Goal: Task Accomplishment & Management: Use online tool/utility

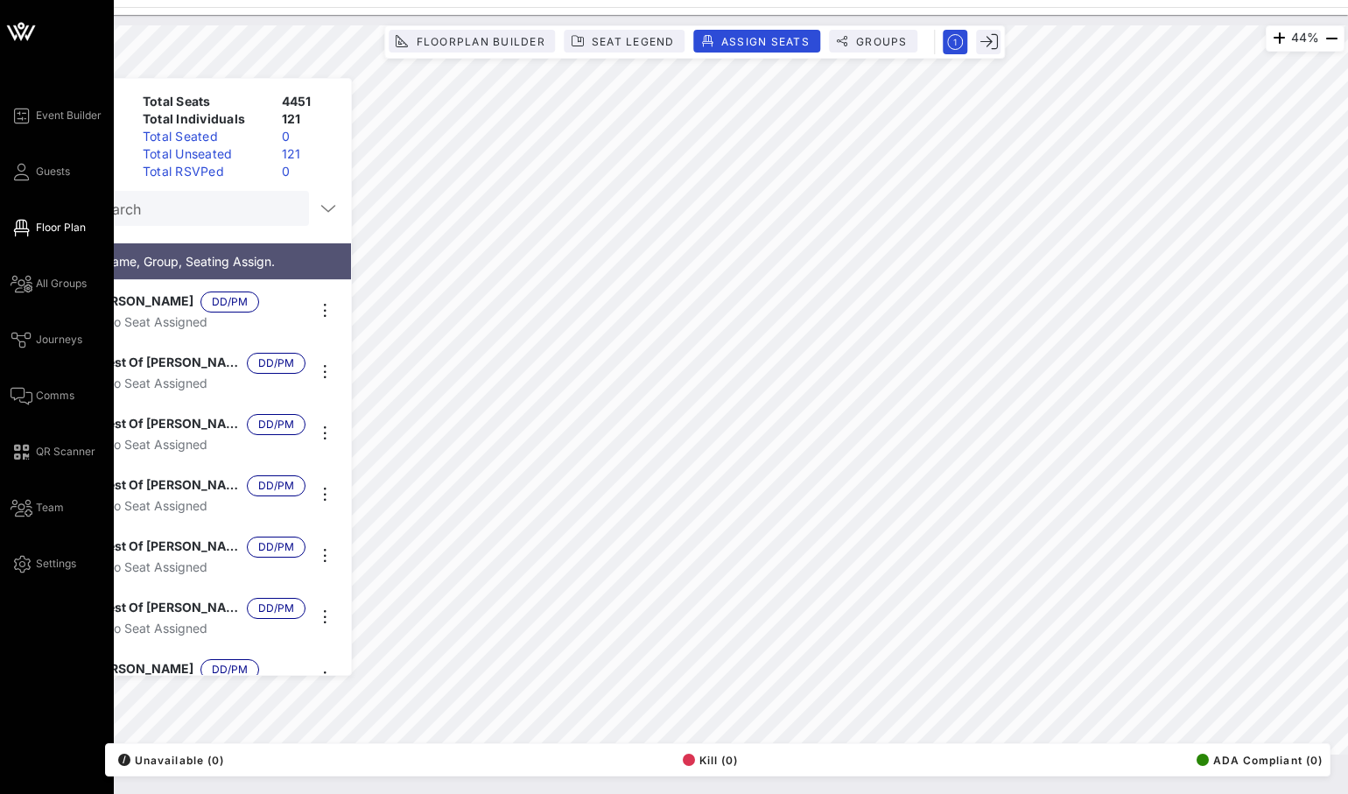
click at [27, 49] on icon at bounding box center [21, 32] width 42 height 42
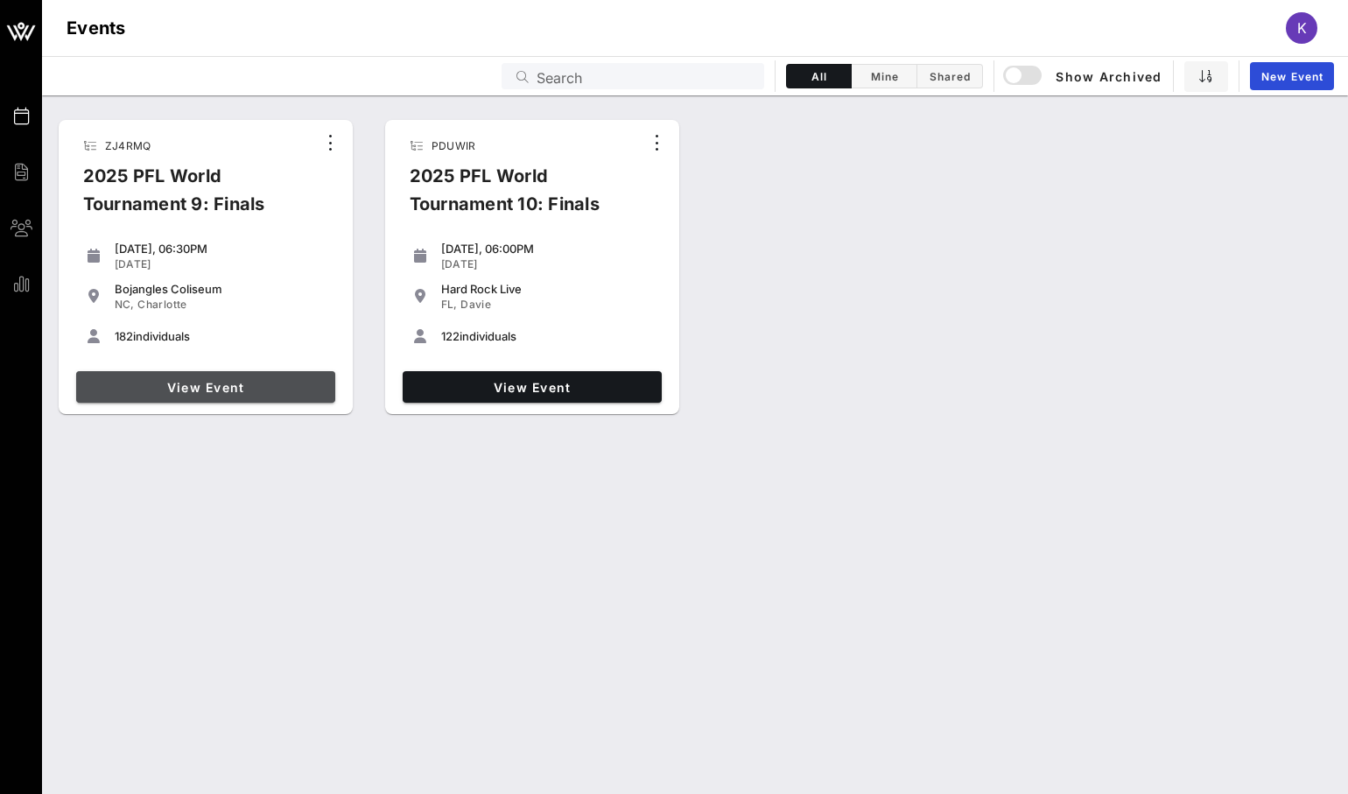
click at [227, 376] on link "View Event" at bounding box center [205, 387] width 259 height 32
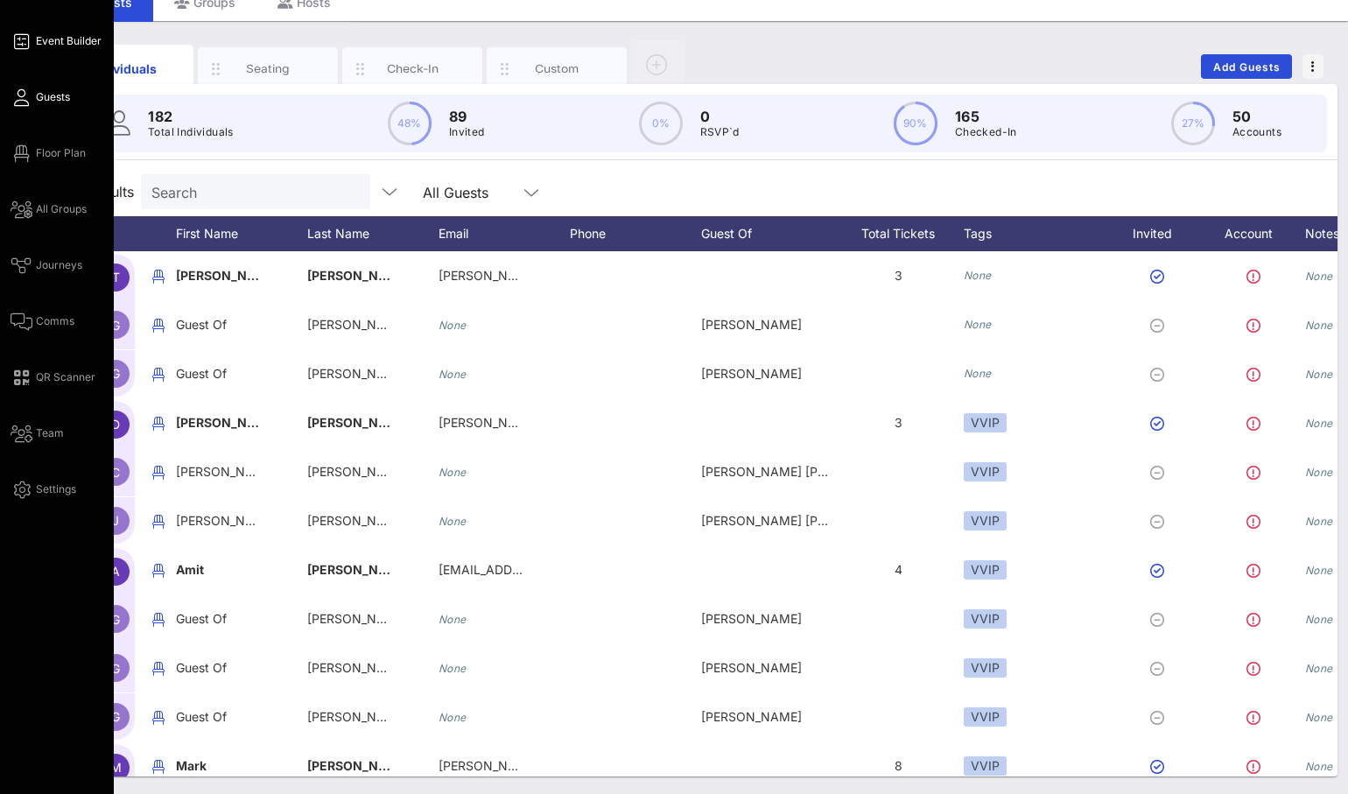
click at [26, 43] on icon at bounding box center [22, 41] width 22 height 3
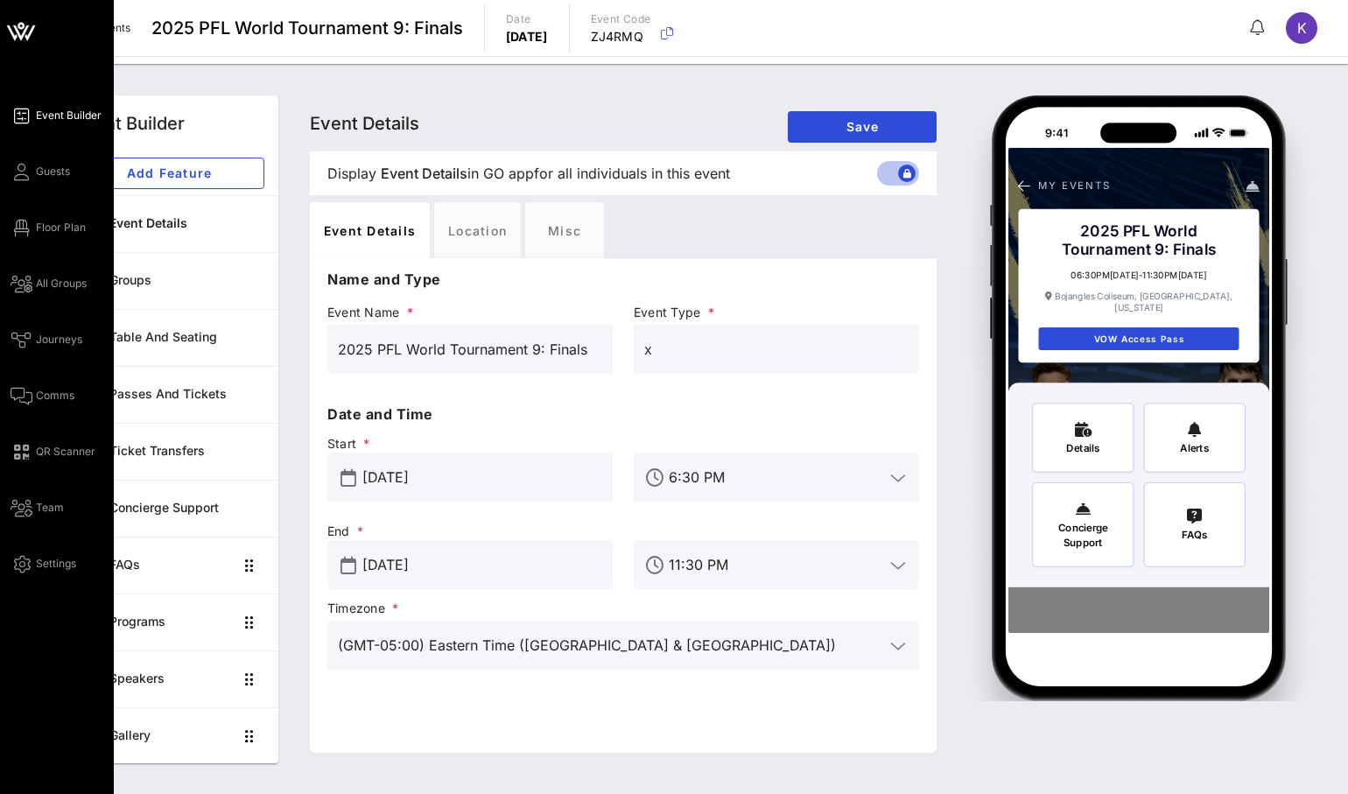
click at [31, 36] on icon at bounding box center [21, 32] width 42 height 42
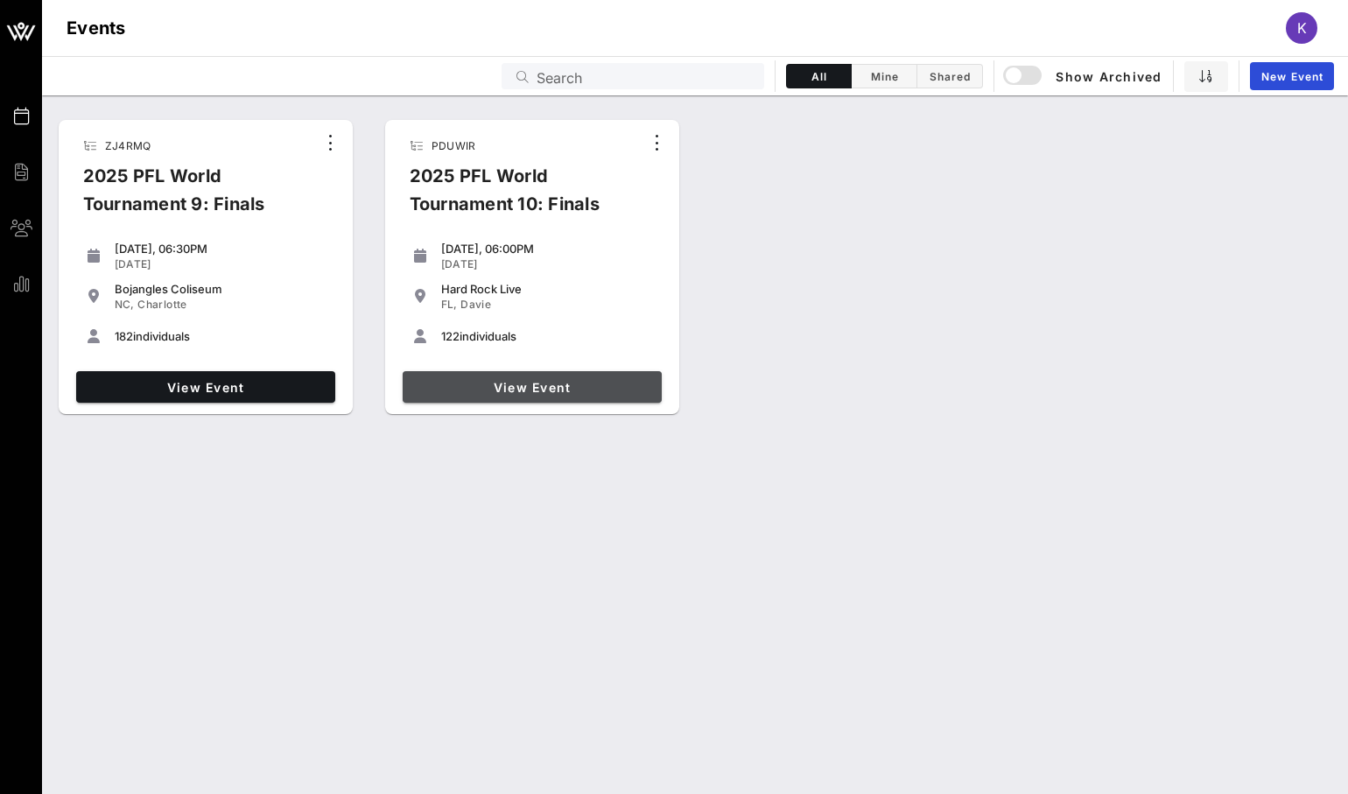
click at [518, 391] on span "View Event" at bounding box center [532, 387] width 245 height 15
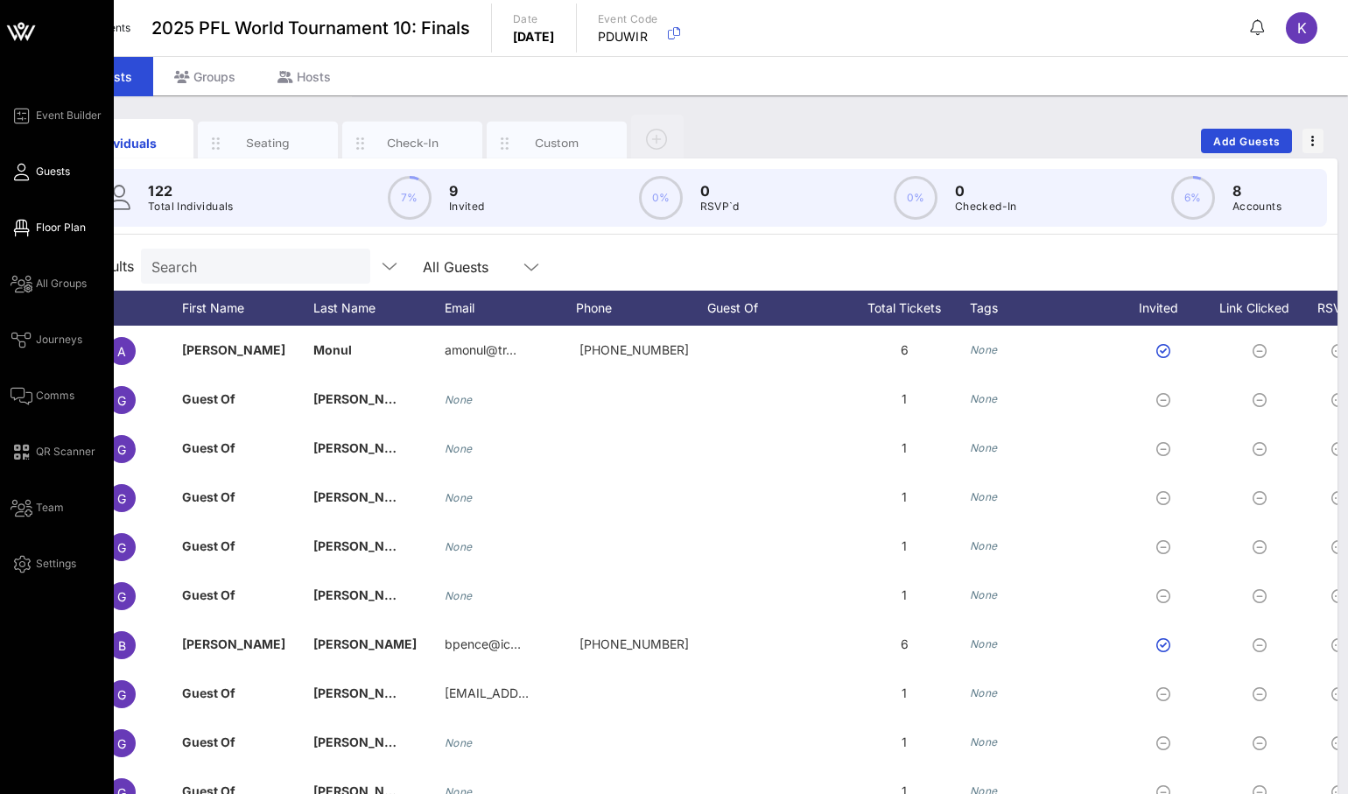
click at [48, 223] on span "Floor Plan" at bounding box center [61, 228] width 50 height 16
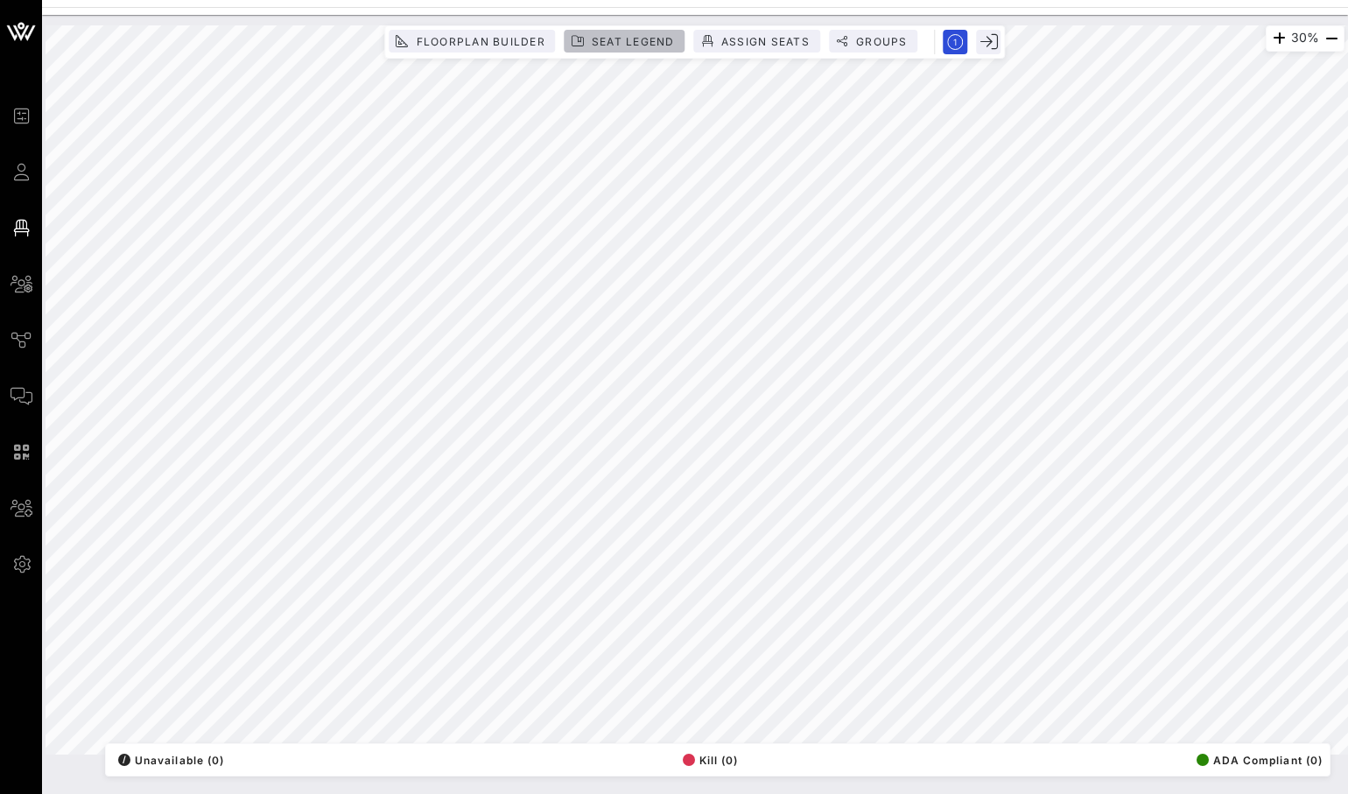
click at [626, 47] on button "Seat Legend" at bounding box center [624, 41] width 121 height 23
click at [1316, 760] on icon "button" at bounding box center [1314, 760] width 8 height 0
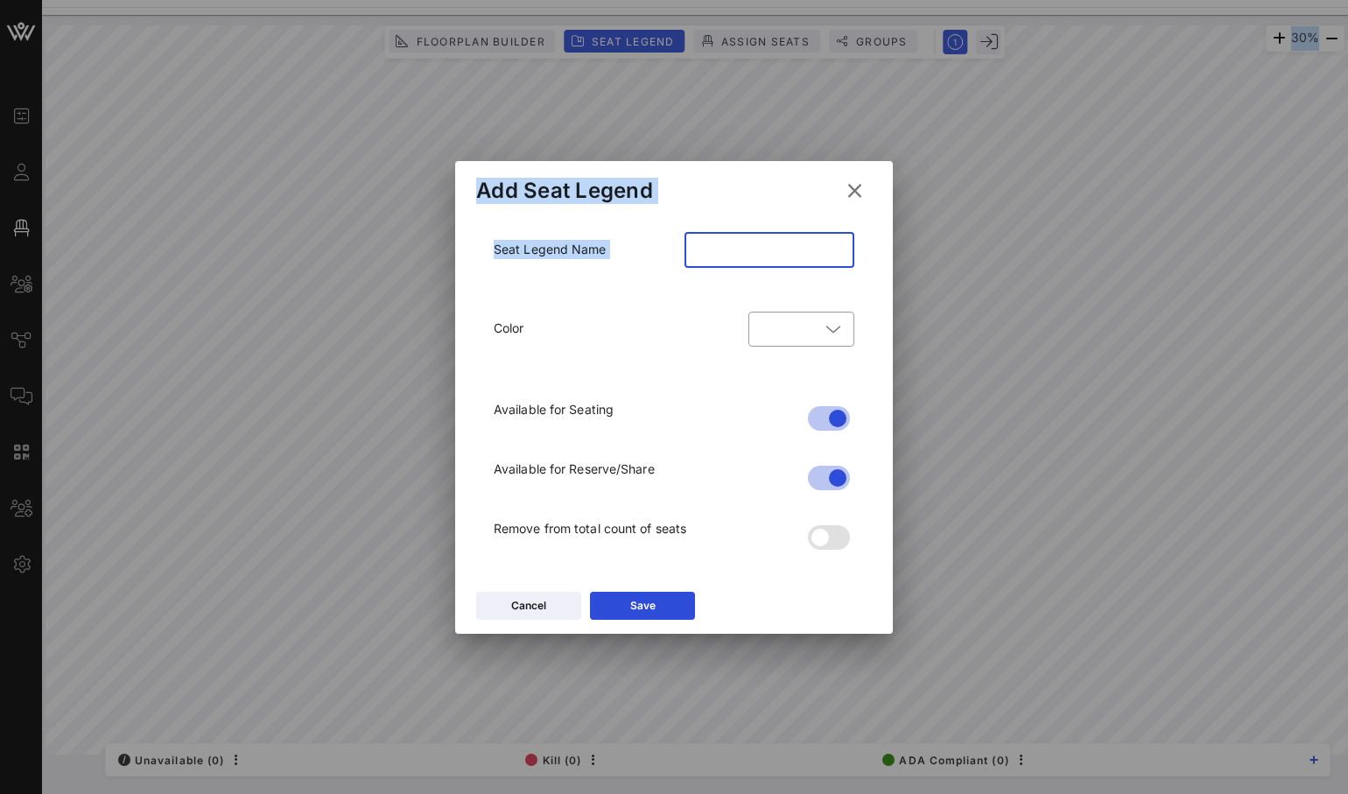
click at [759, 238] on input "text" at bounding box center [769, 250] width 149 height 28
click at [744, 248] on input "text" at bounding box center [769, 250] width 149 height 28
click at [811, 333] on div at bounding box center [801, 329] width 85 height 35
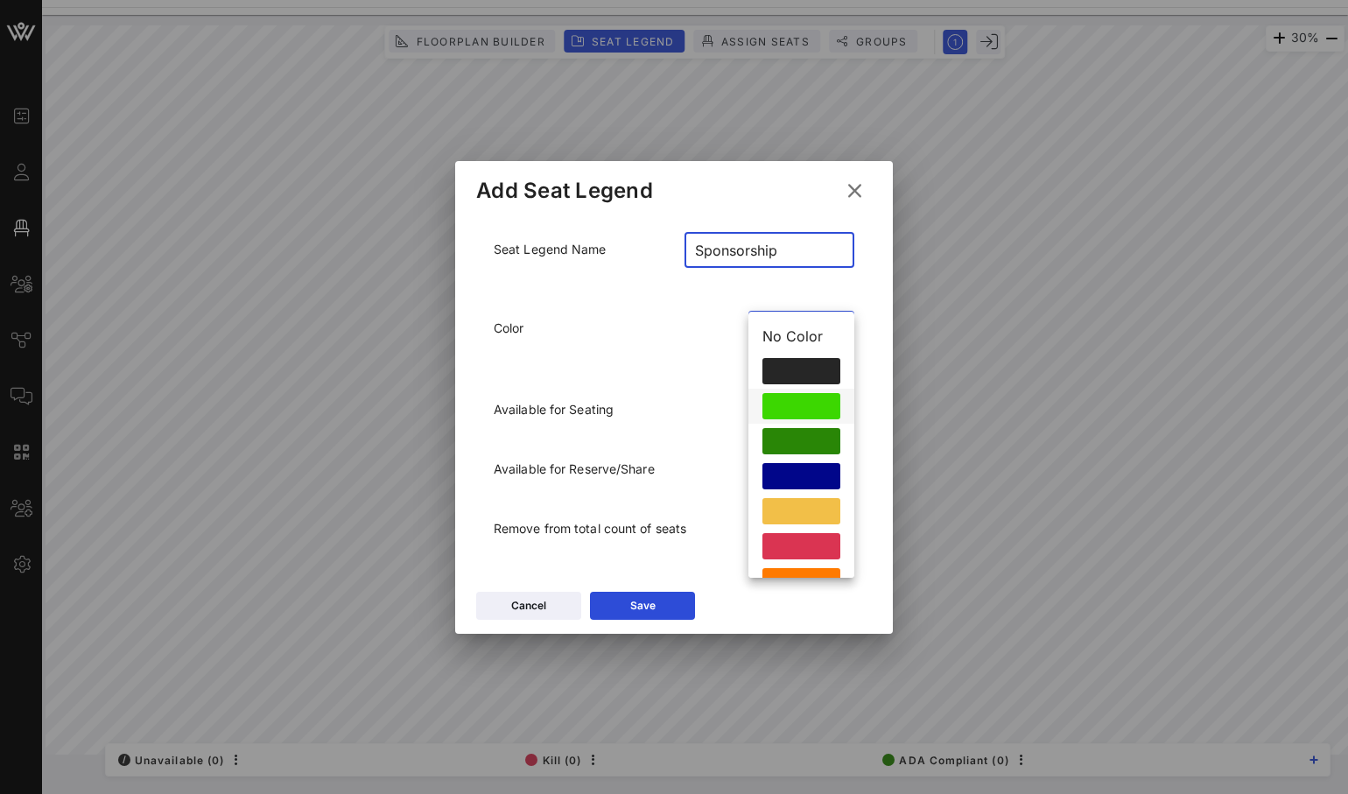
click at [800, 411] on div at bounding box center [801, 406] width 78 height 26
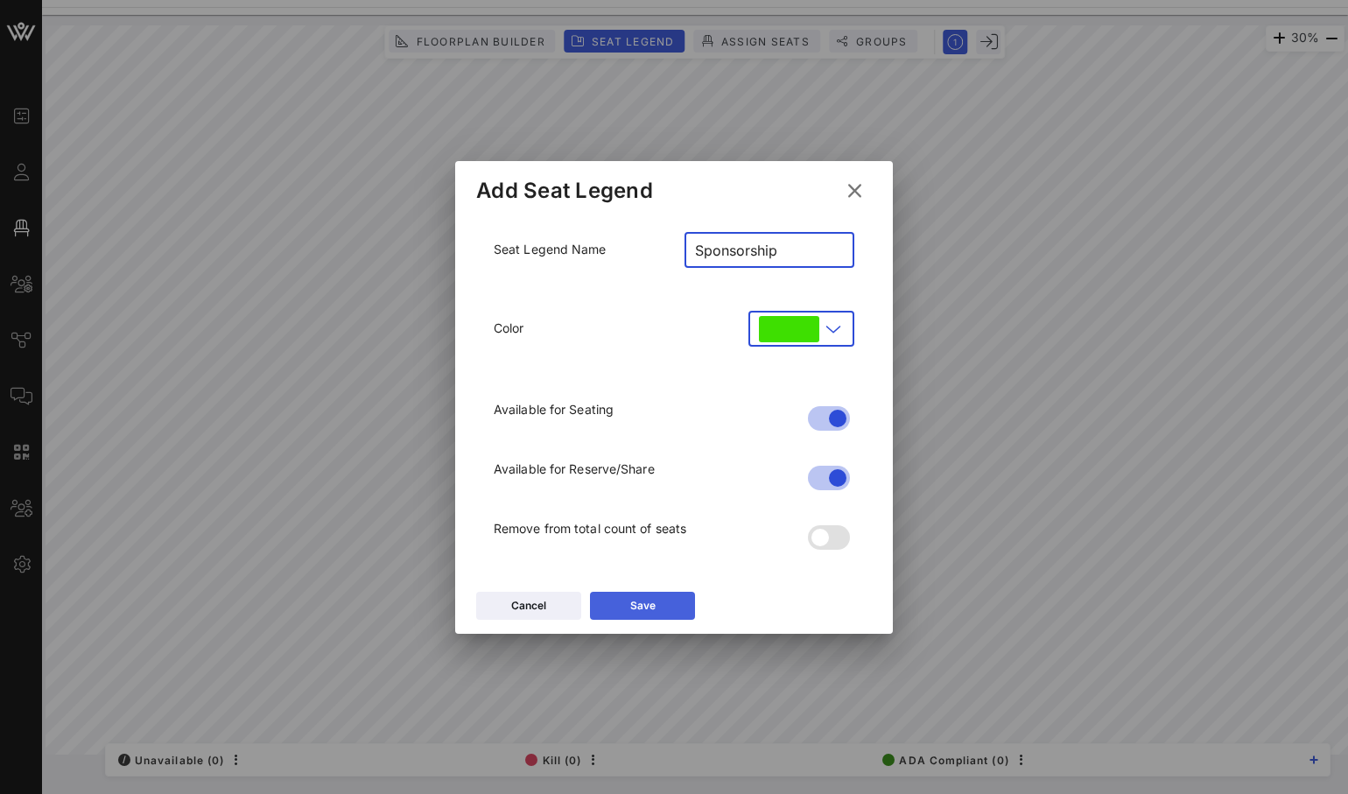
type input "Sponsorship"
click at [649, 603] on button "Save" at bounding box center [642, 606] width 105 height 28
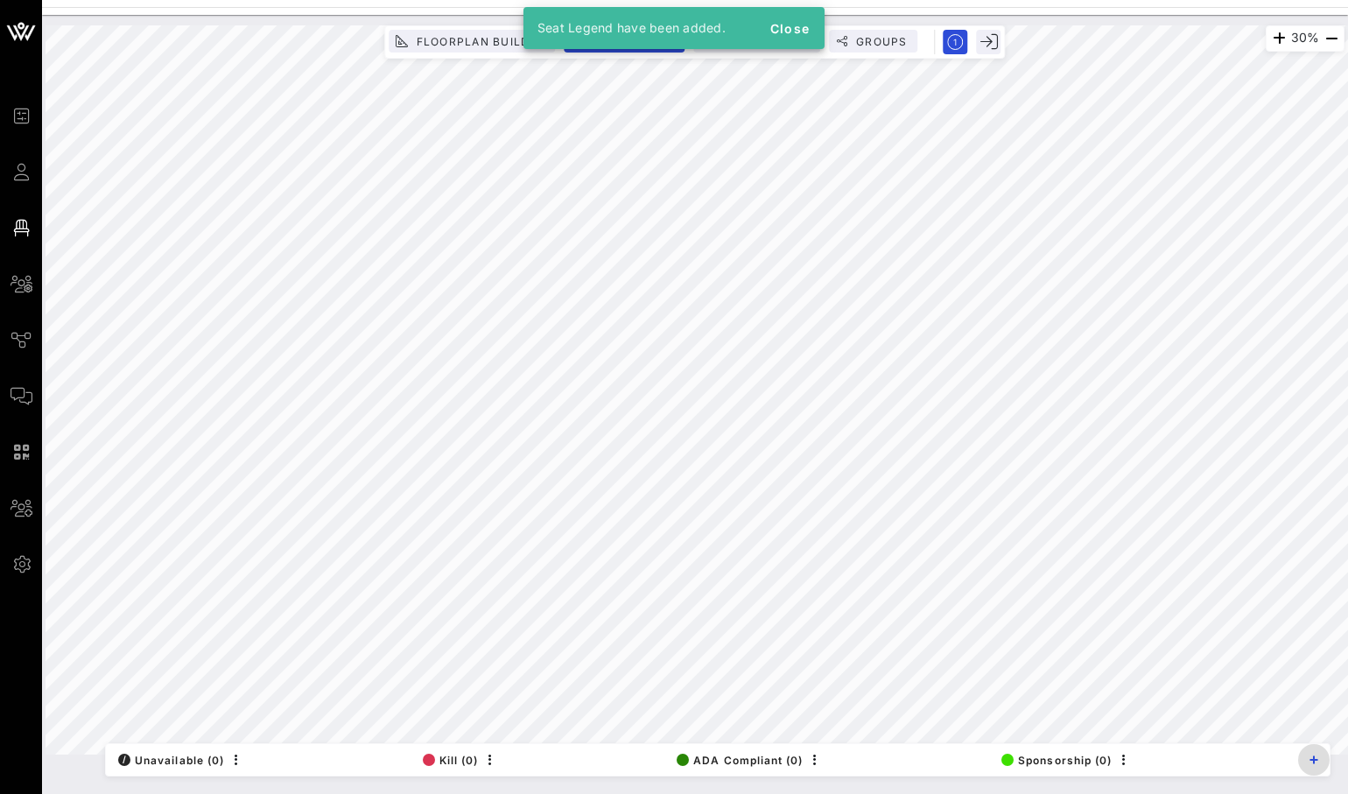
click at [1314, 760] on icon "button" at bounding box center [1313, 759] width 9 height 9
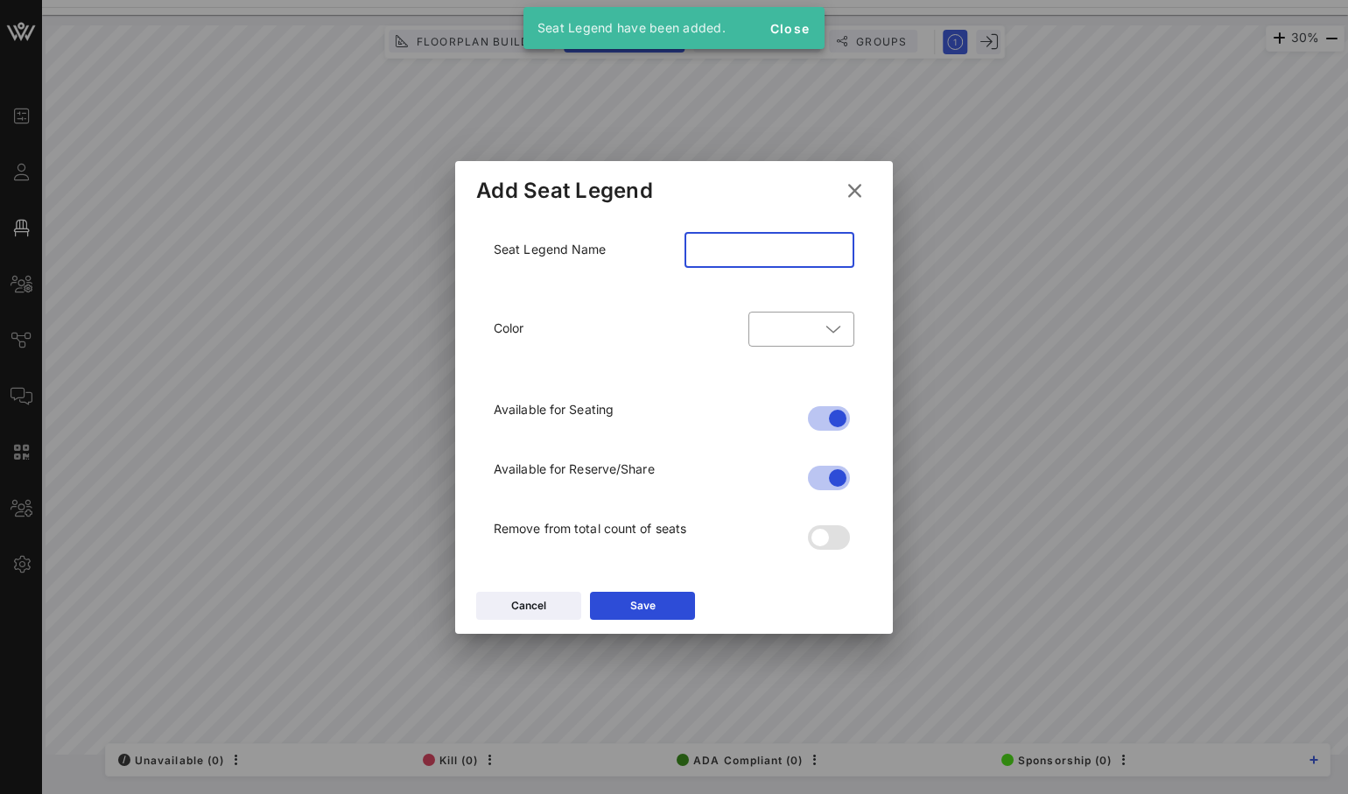
click at [795, 244] on input "text" at bounding box center [769, 250] width 149 height 28
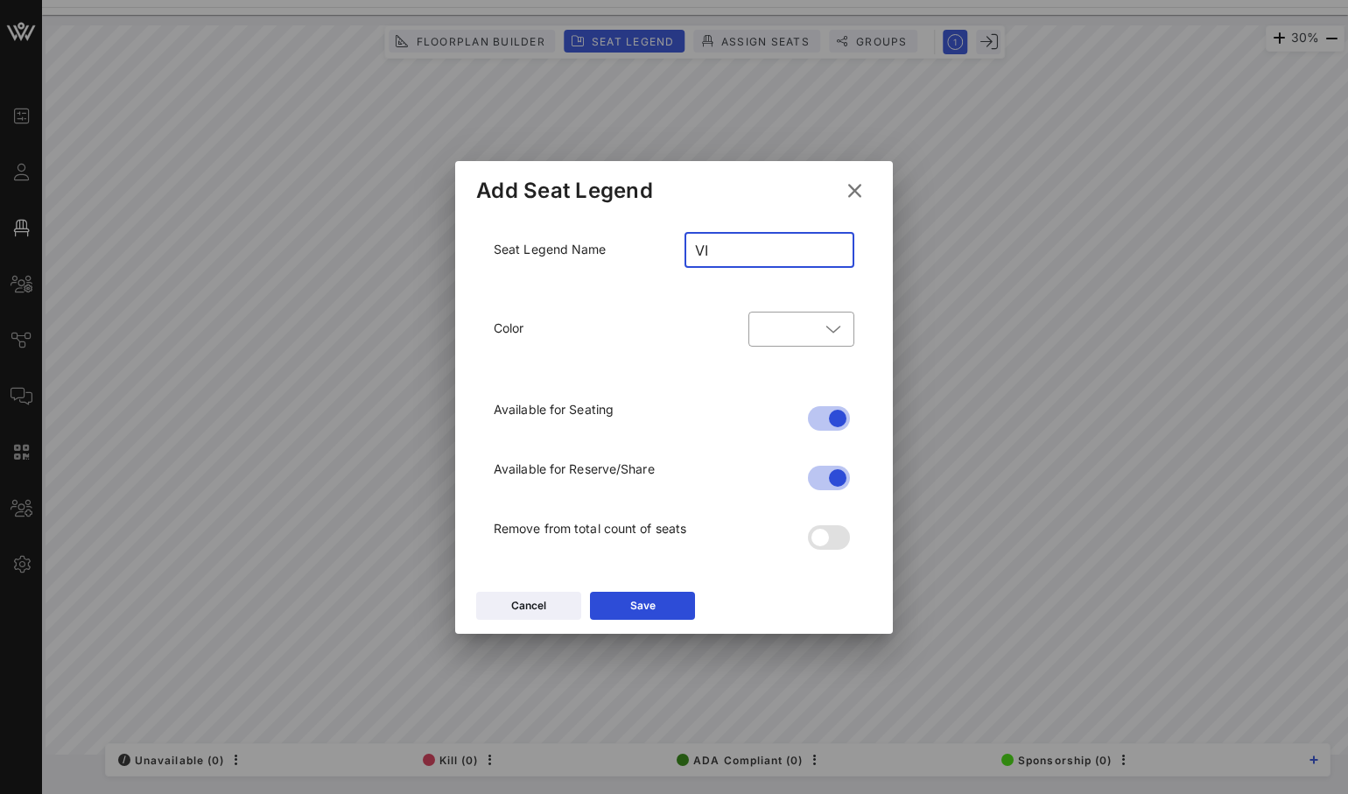
type input "V"
click at [825, 329] on icon at bounding box center [833, 329] width 16 height 21
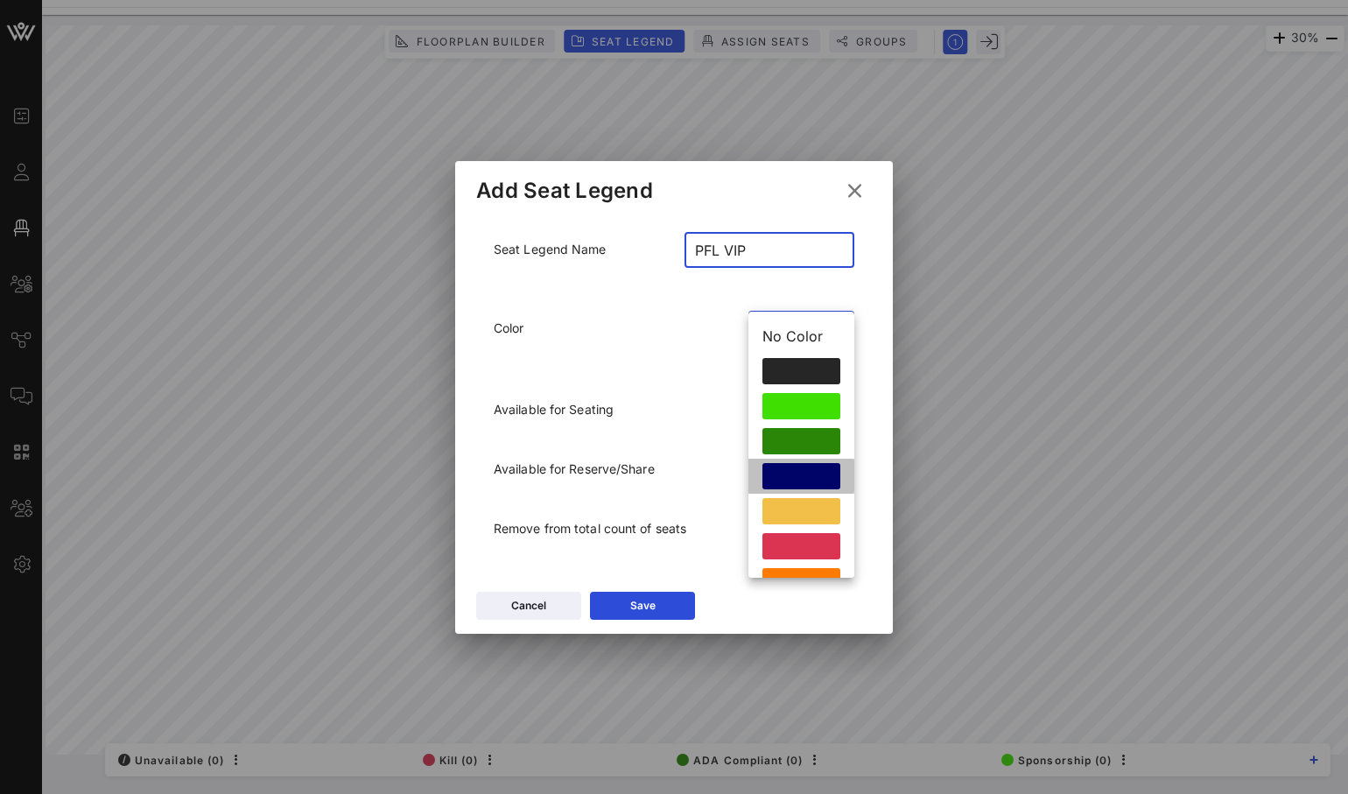
click at [806, 476] on div at bounding box center [801, 476] width 78 height 26
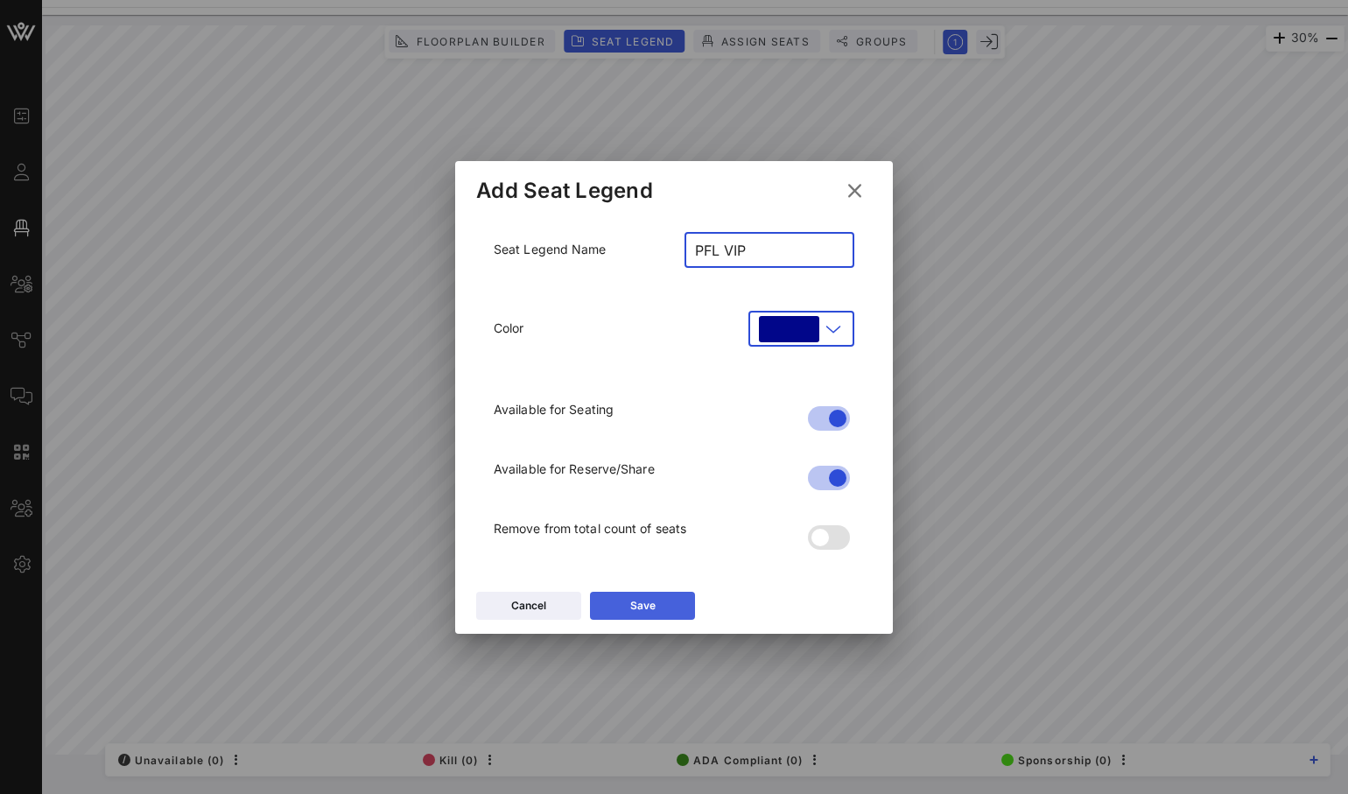
type input "PFL VIP"
click at [644, 599] on button "Save" at bounding box center [642, 606] width 105 height 28
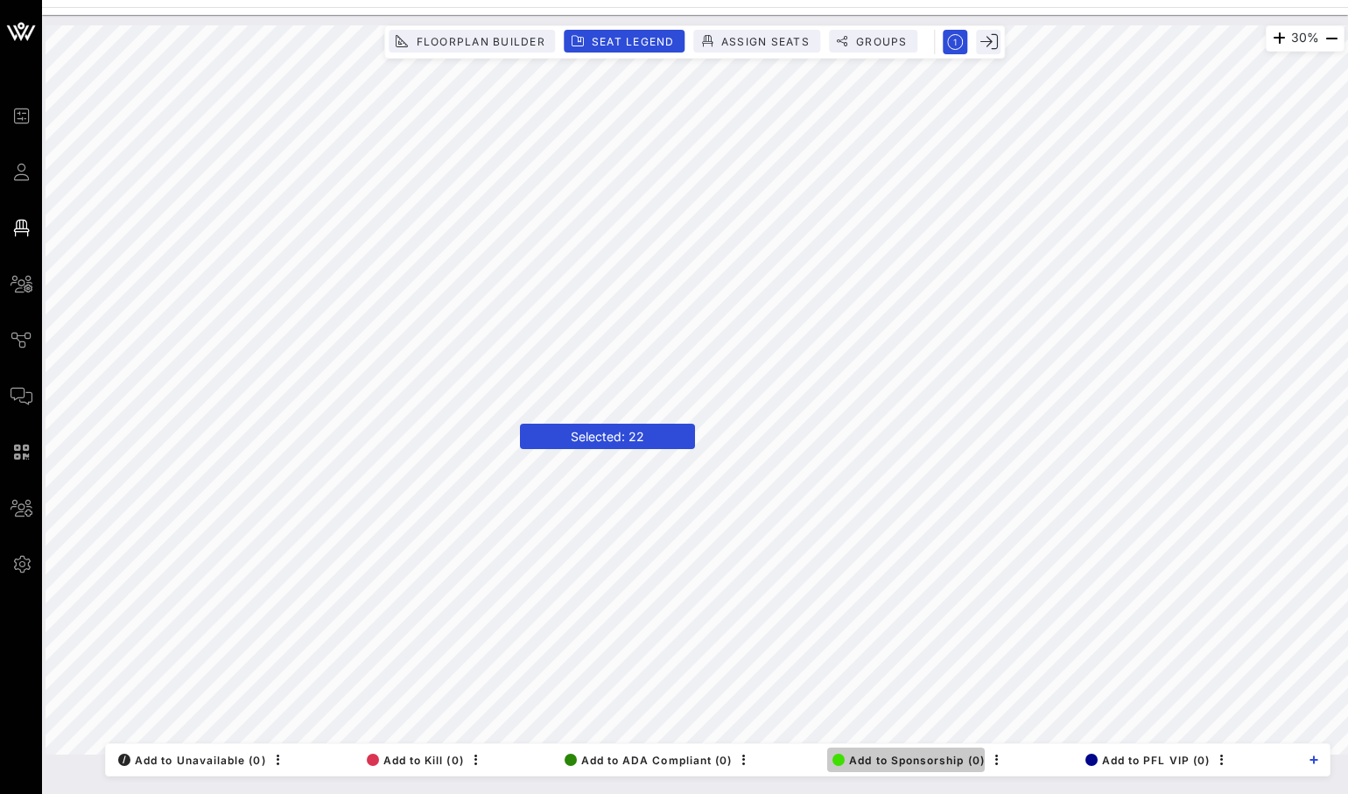
click at [920, 763] on span "Add to Sponsorship (0)" at bounding box center [908, 759] width 152 height 13
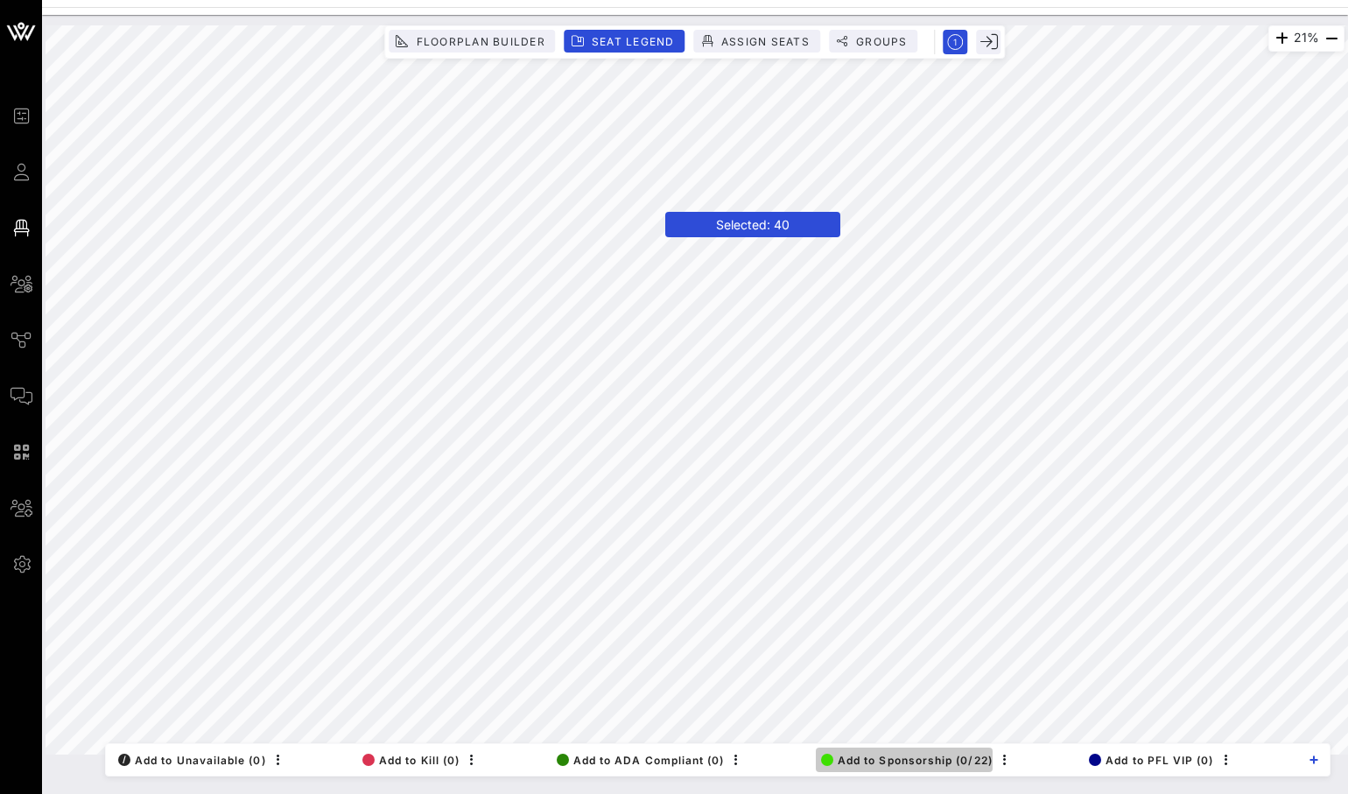
click at [862, 756] on span "Add to Sponsorship (0/22)" at bounding box center [907, 759] width 172 height 13
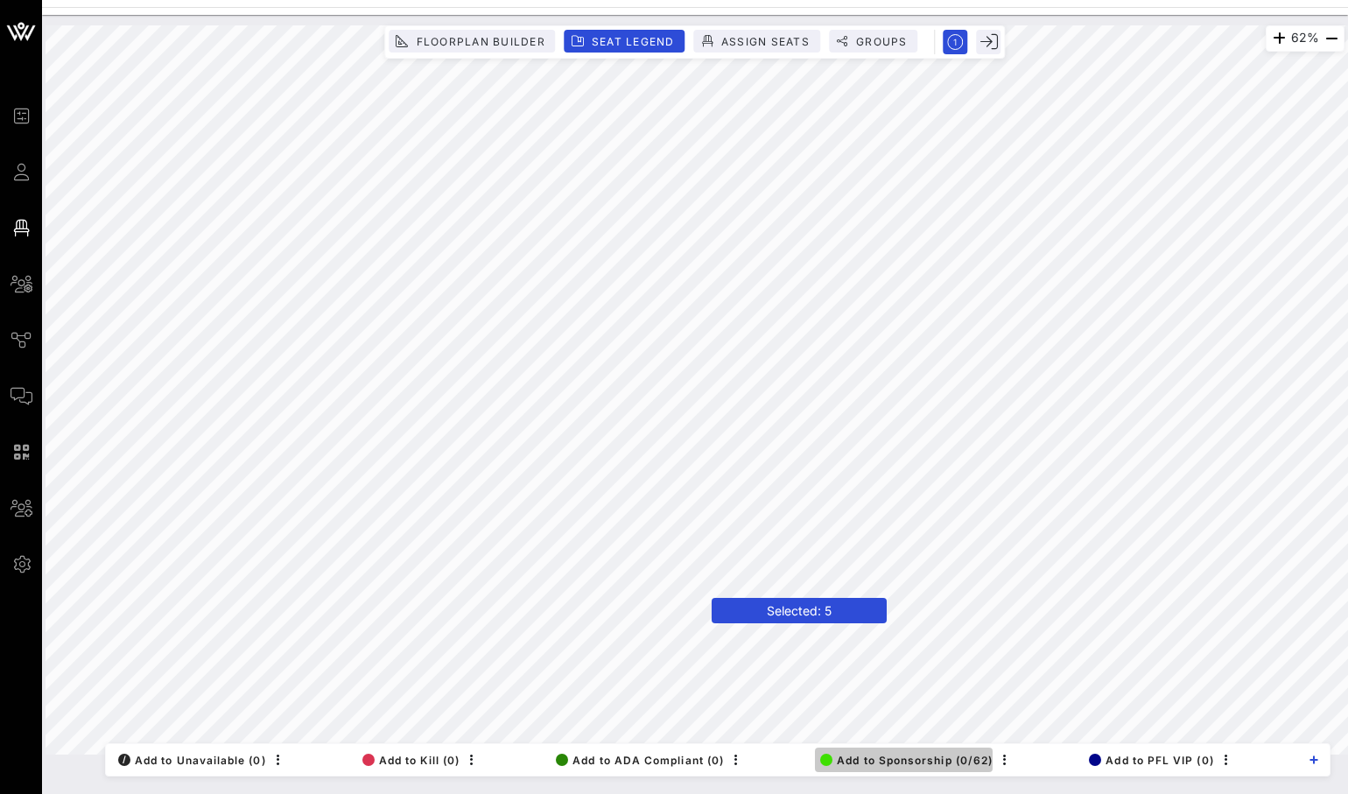
click at [858, 754] on span "Add to Sponsorship (0/62)" at bounding box center [906, 759] width 172 height 13
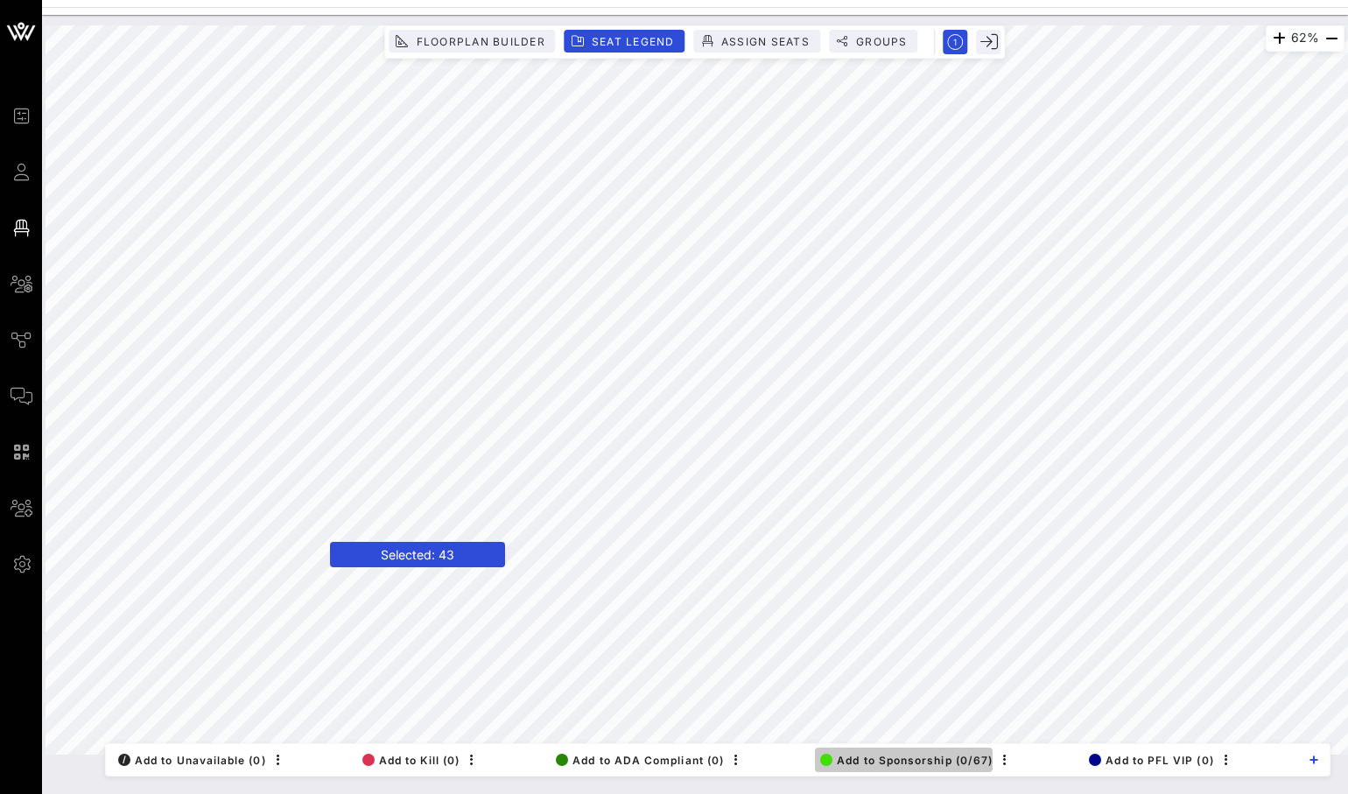
click at [870, 758] on span "Add to Sponsorship (0/67)" at bounding box center [906, 759] width 172 height 13
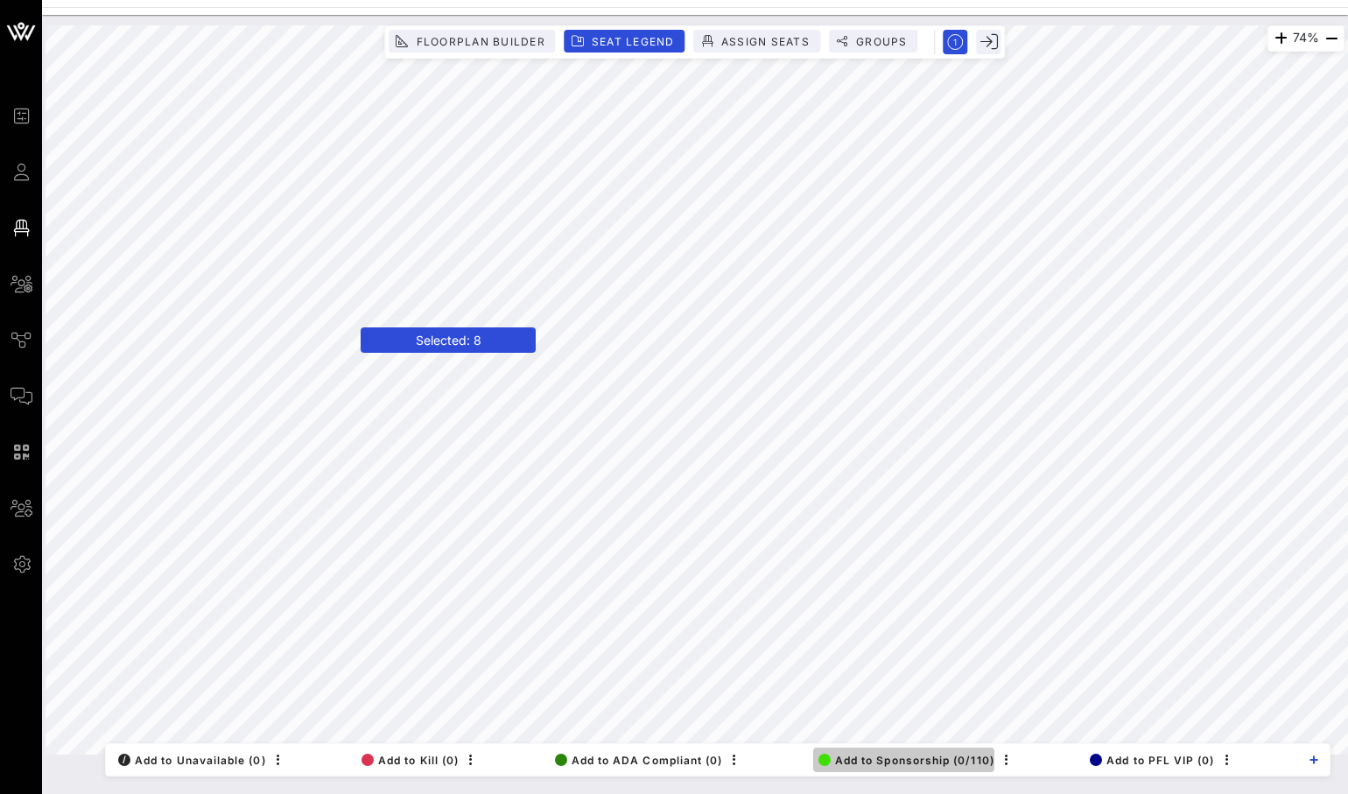
click at [877, 765] on span "Add to Sponsorship (0/110)" at bounding box center [906, 759] width 176 height 13
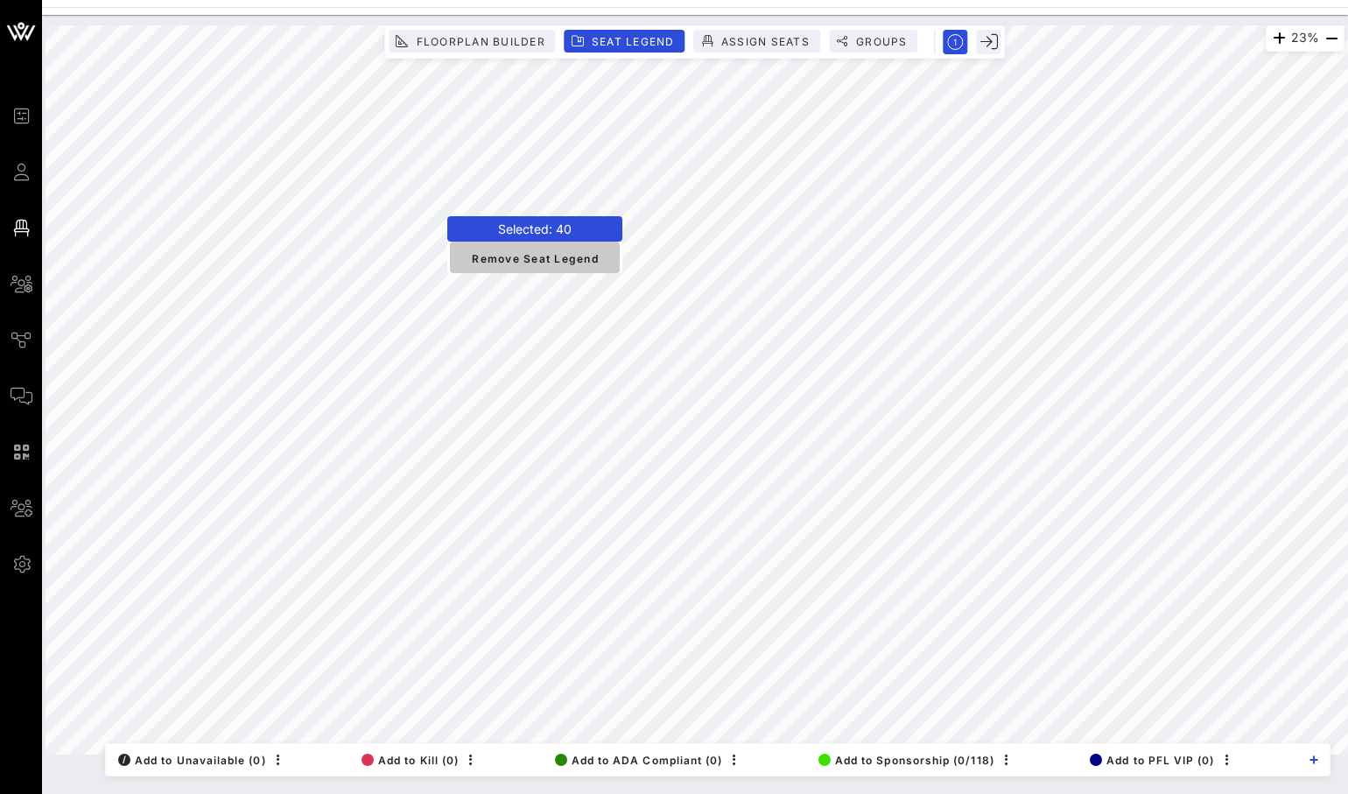
click at [540, 250] on span "Remove Seat Legend" at bounding box center [535, 257] width 142 height 16
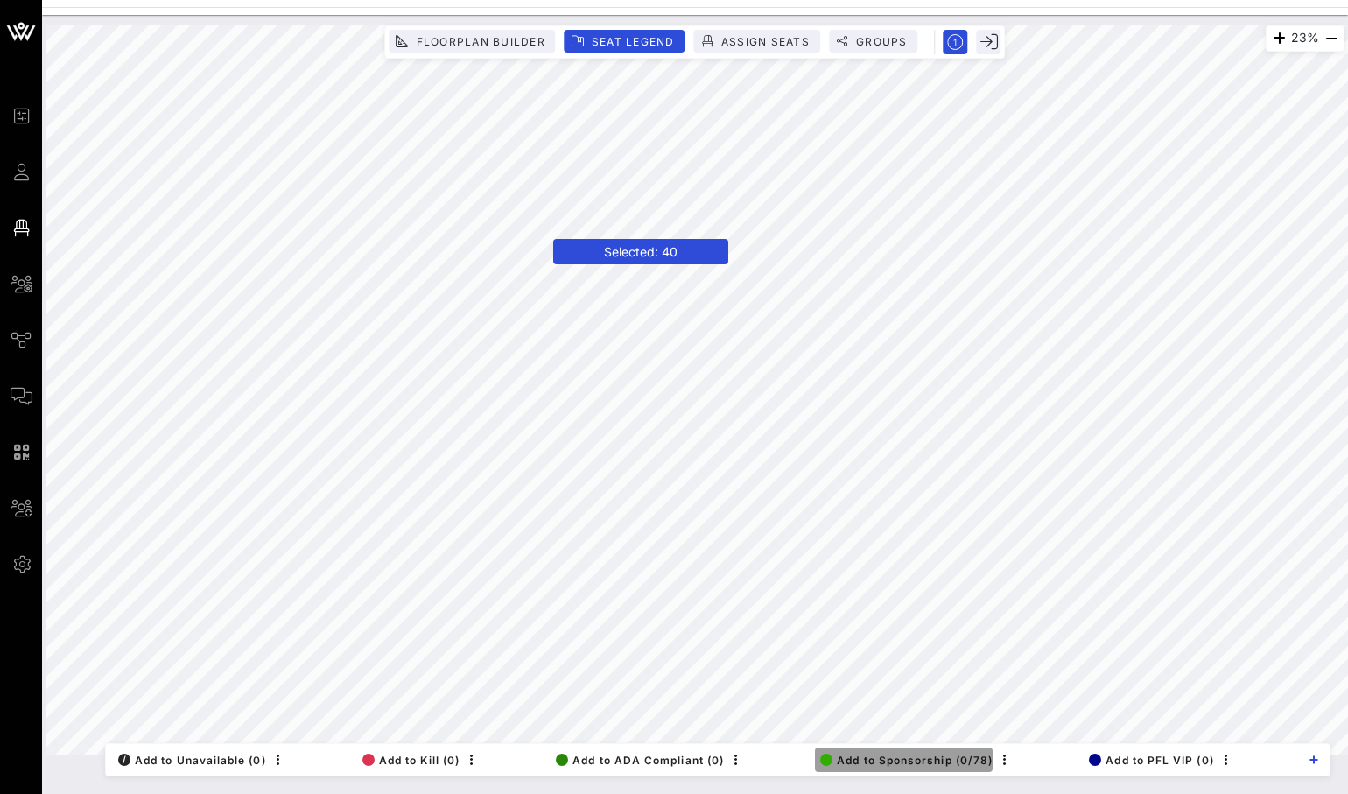
click at [963, 763] on span "Add to Sponsorship (0/78)" at bounding box center [906, 759] width 172 height 13
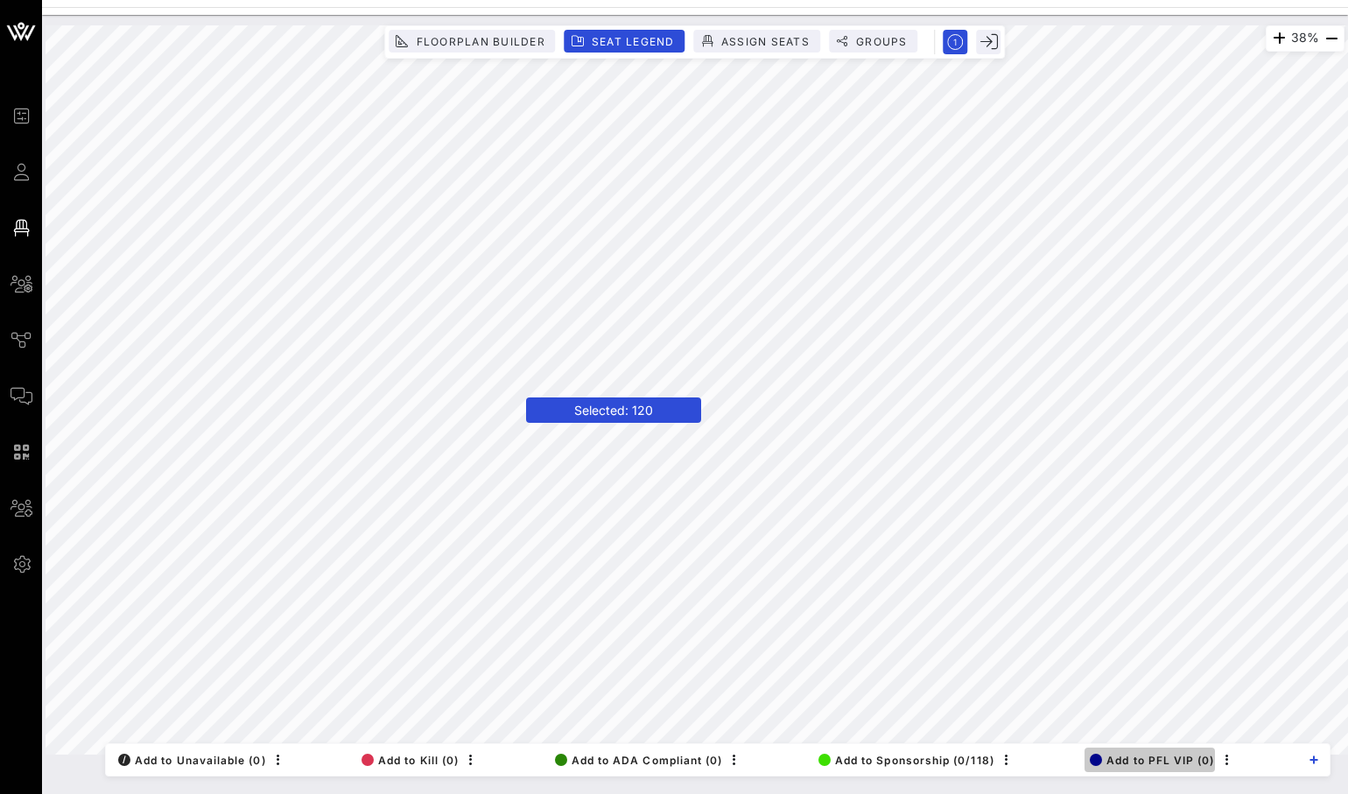
click at [1131, 759] on span "Add to PFL VIP (0)" at bounding box center [1151, 759] width 124 height 13
